Goal: Information Seeking & Learning: Learn about a topic

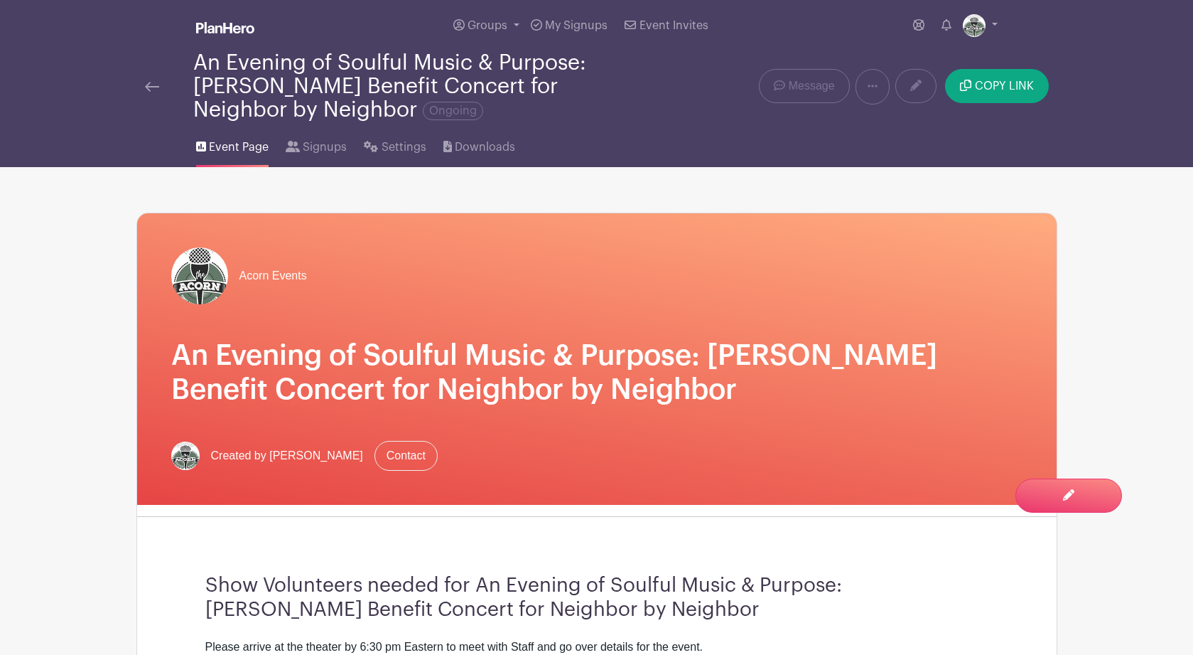
click at [153, 88] on img at bounding box center [152, 87] width 14 height 10
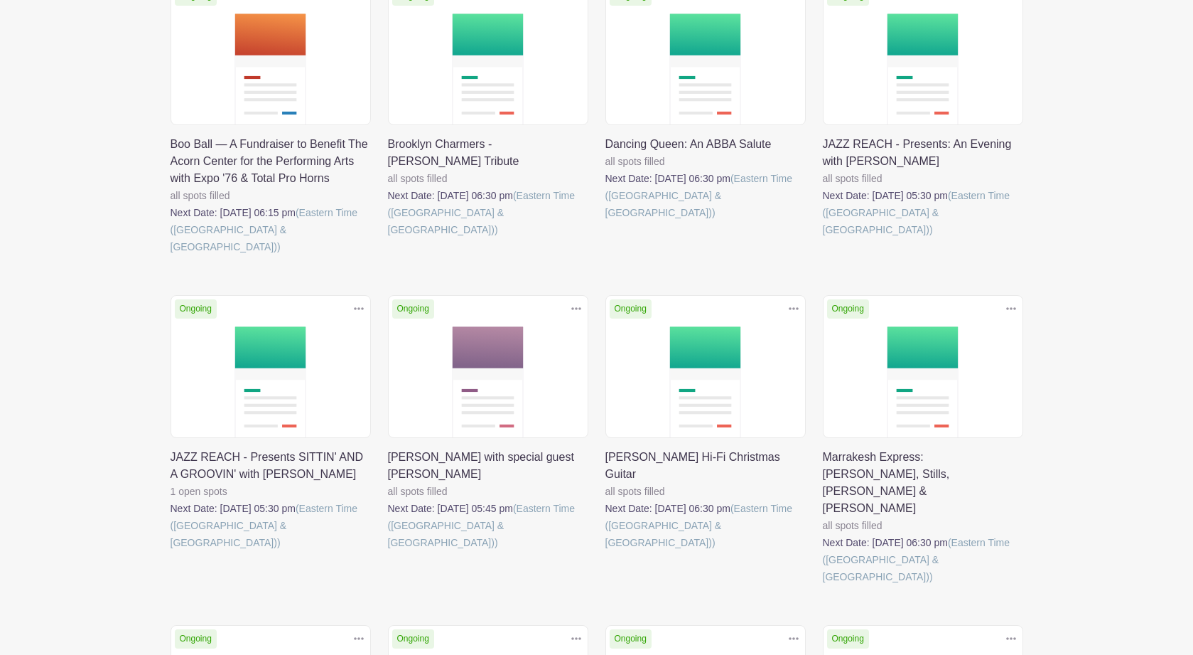
scroll to position [586, 0]
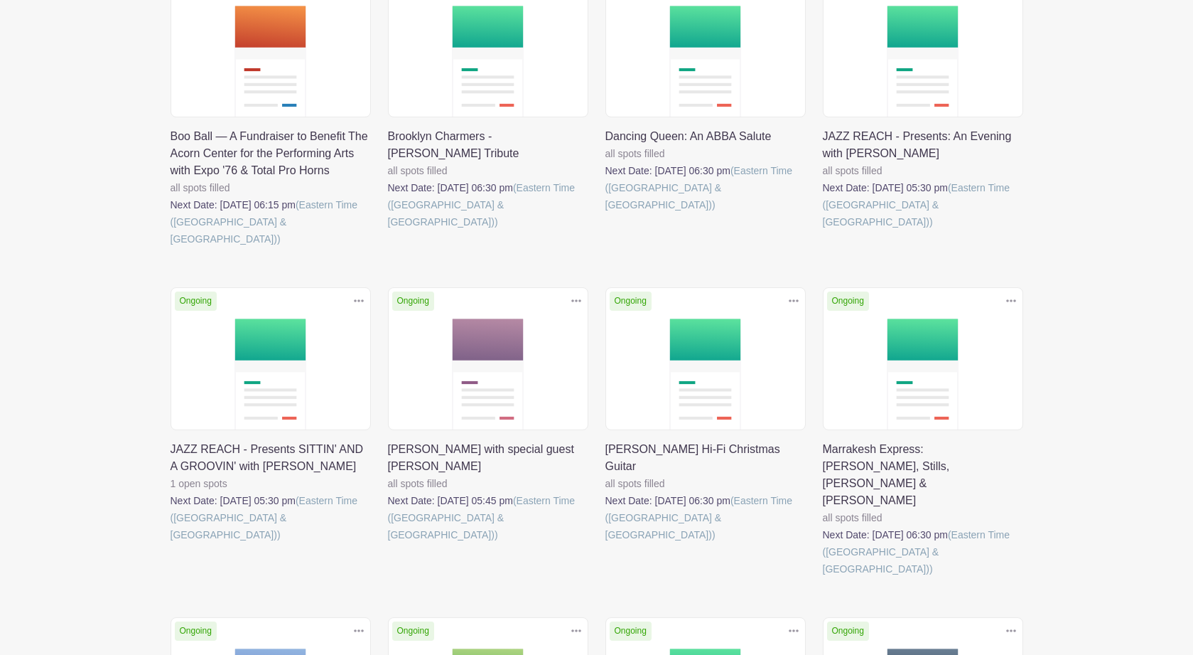
click at [388, 543] on link at bounding box center [388, 543] width 0 height 0
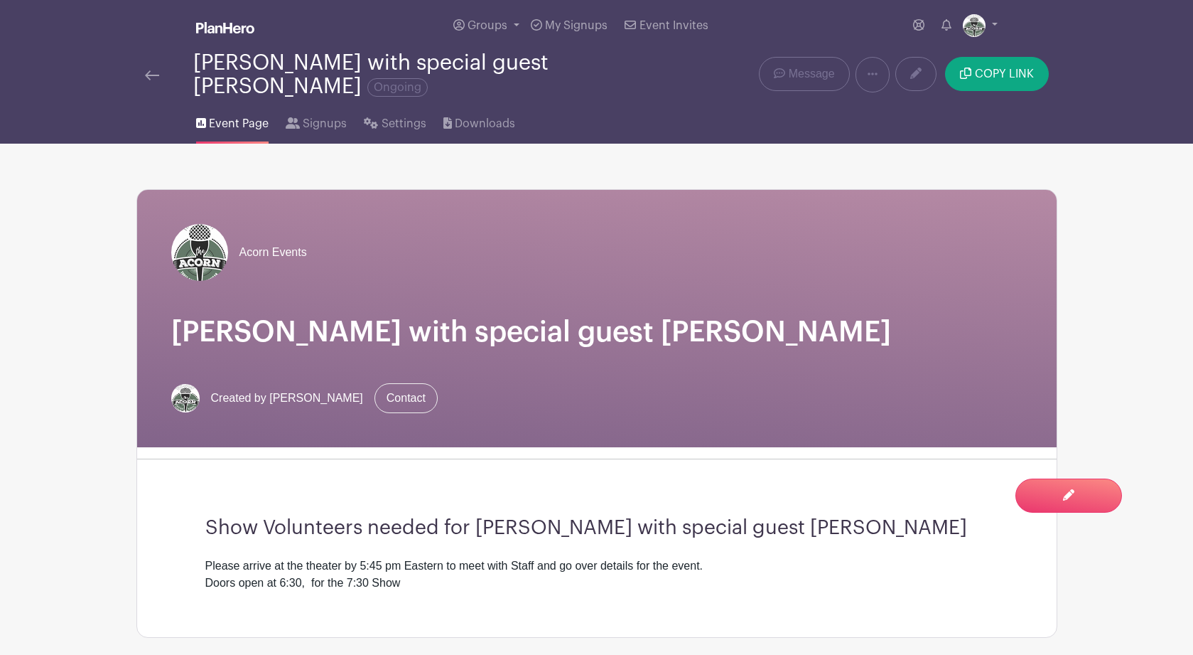
click at [153, 77] on img at bounding box center [152, 75] width 14 height 10
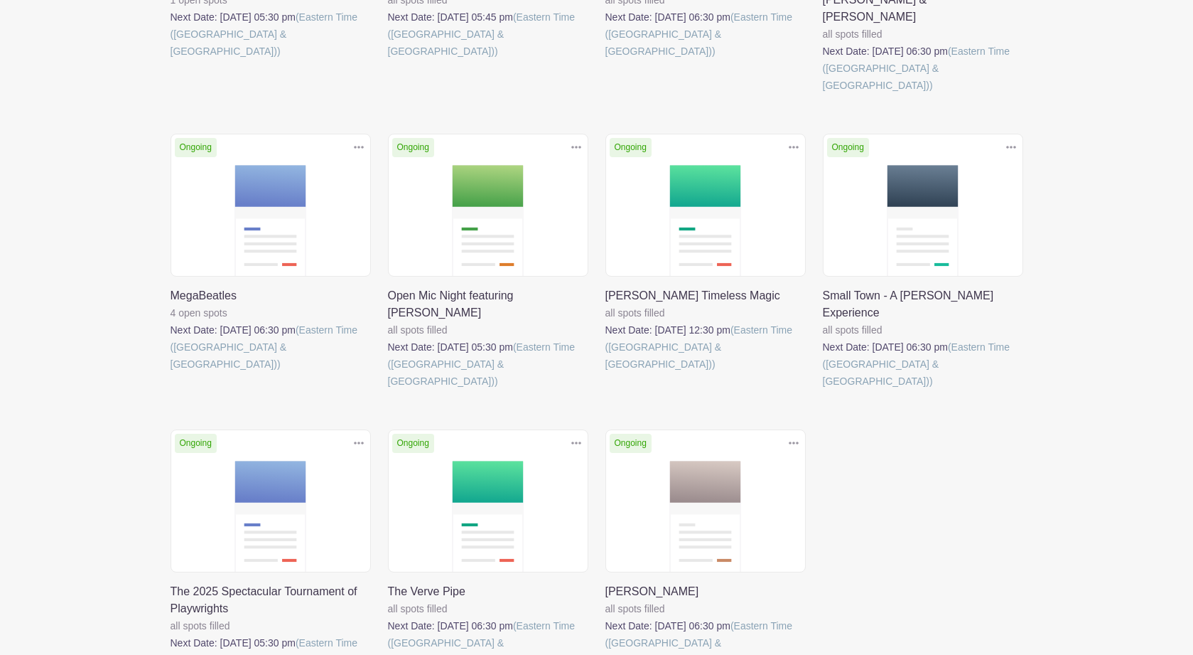
scroll to position [1112, 0]
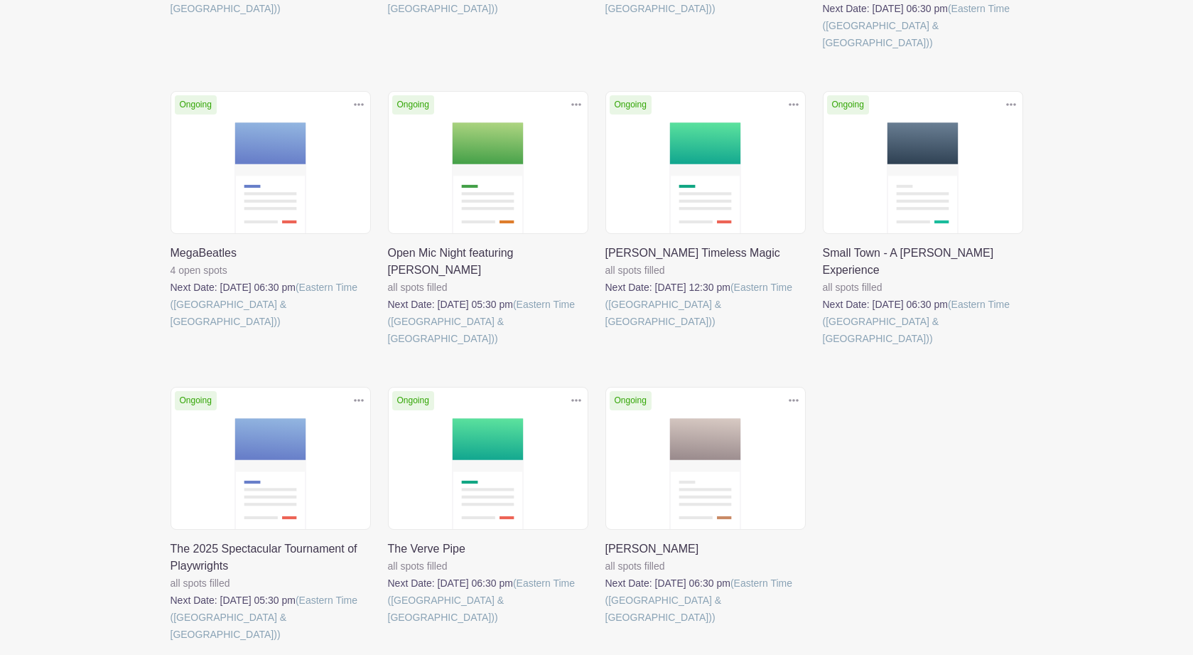
click at [171, 643] on link at bounding box center [171, 643] width 0 height 0
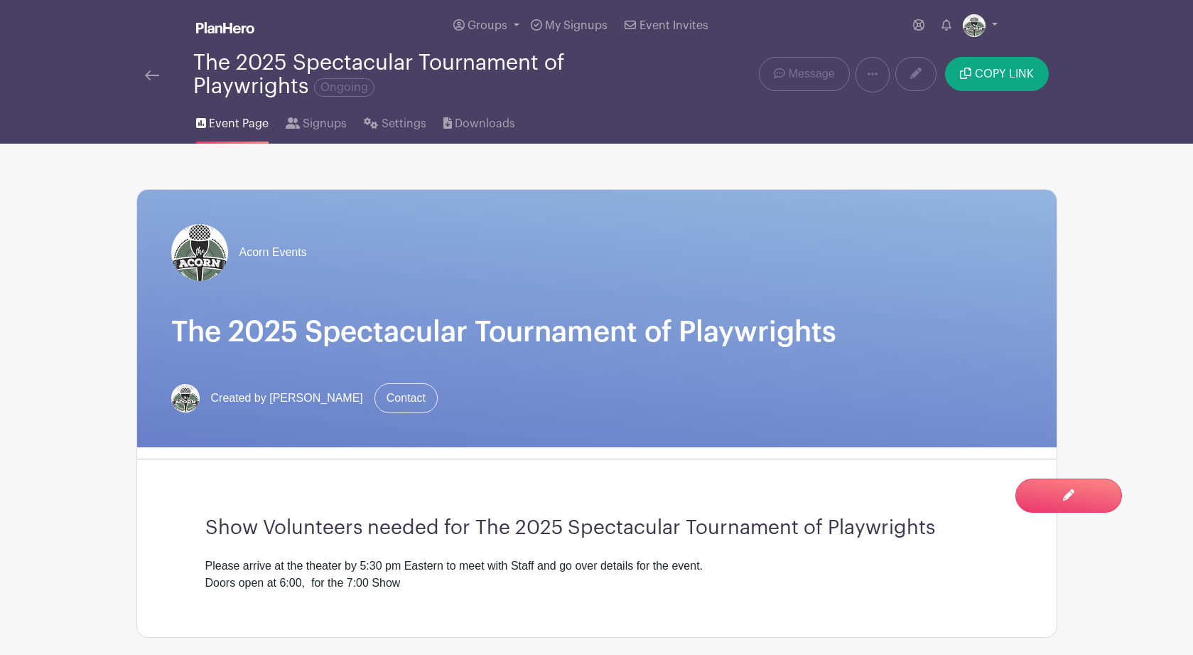
click at [151, 80] on img at bounding box center [152, 75] width 14 height 10
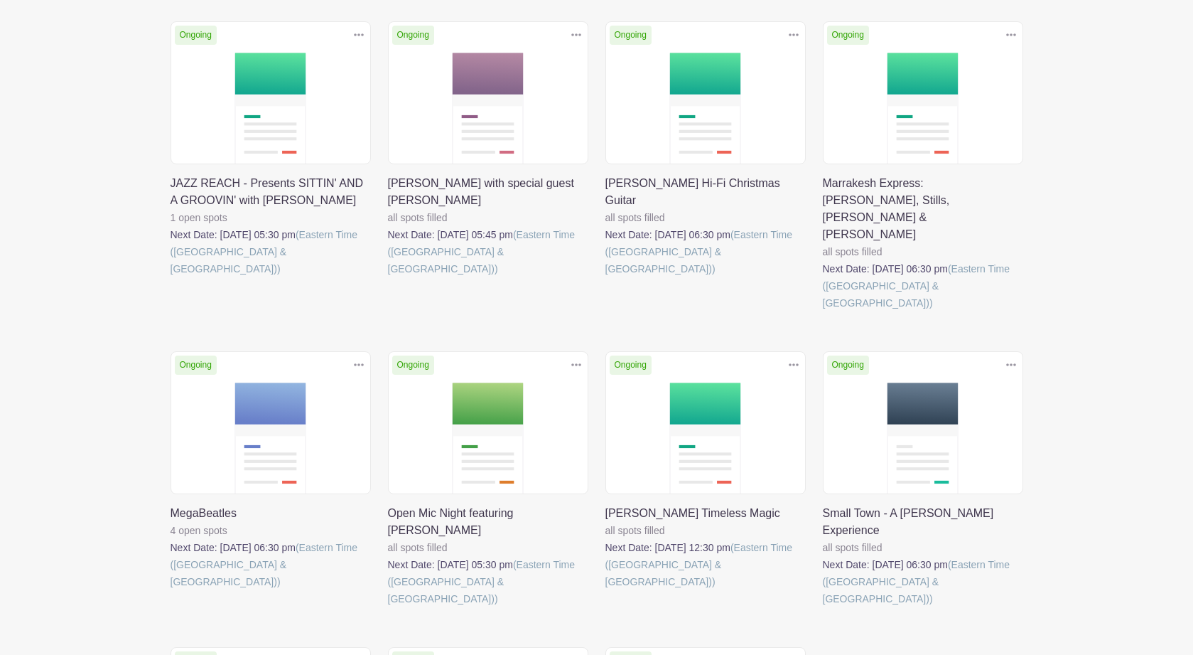
scroll to position [853, 0]
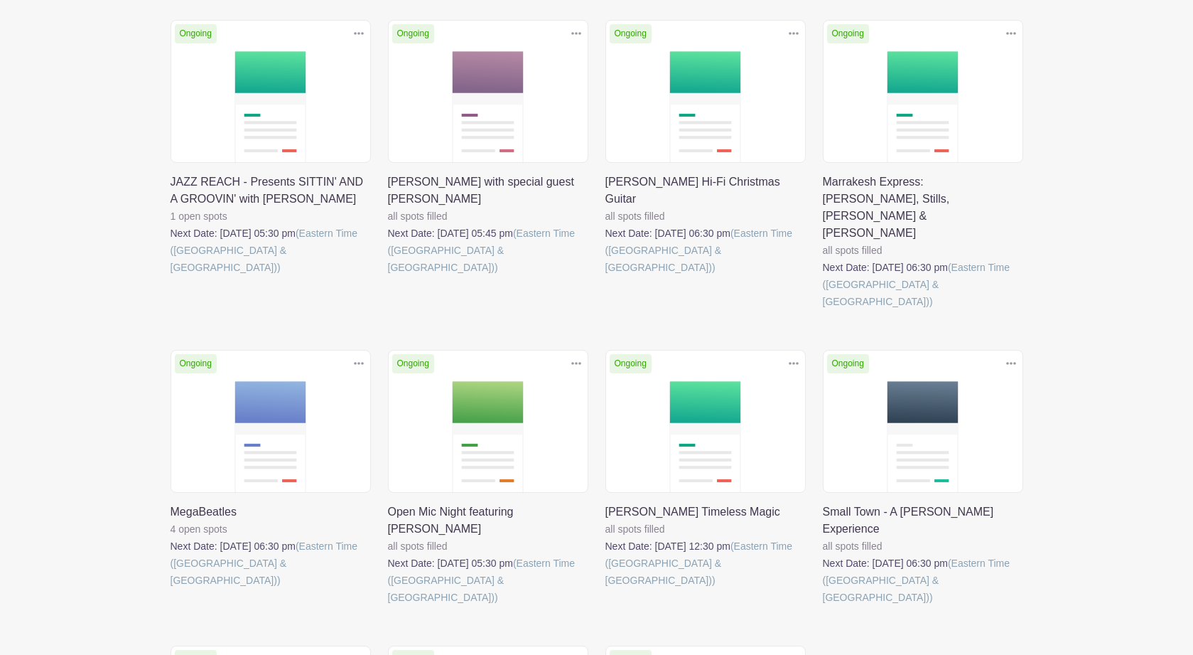
click at [171, 589] on link at bounding box center [171, 589] width 0 height 0
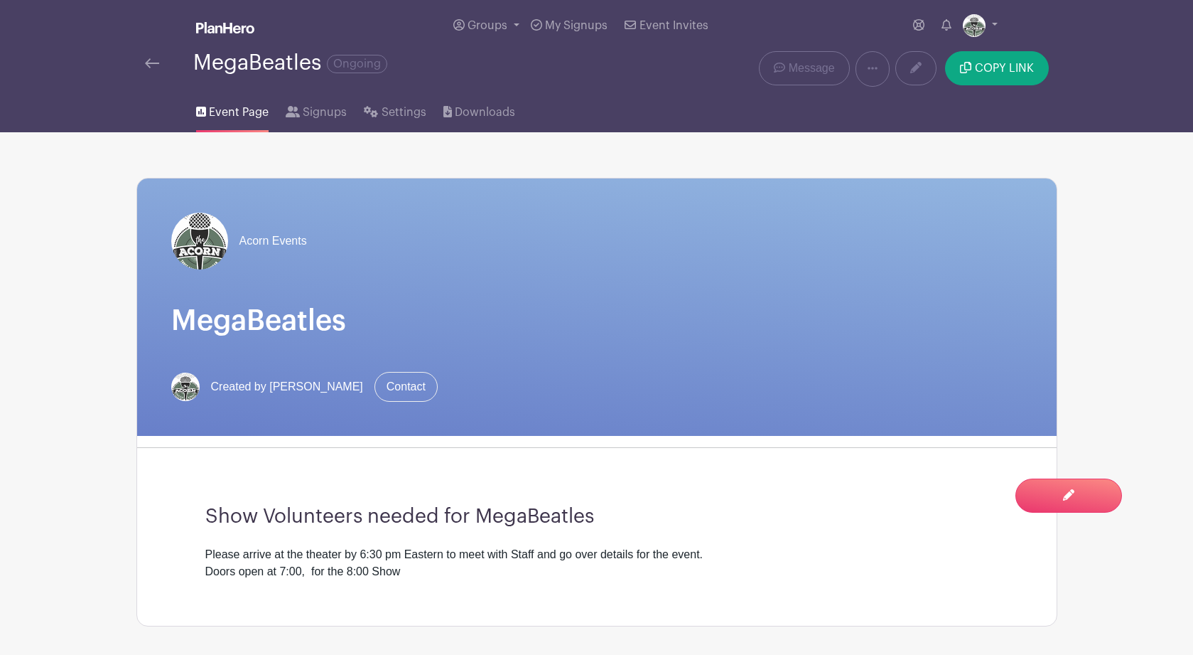
click at [150, 68] on img at bounding box center [152, 63] width 14 height 10
